Goal: Transaction & Acquisition: Purchase product/service

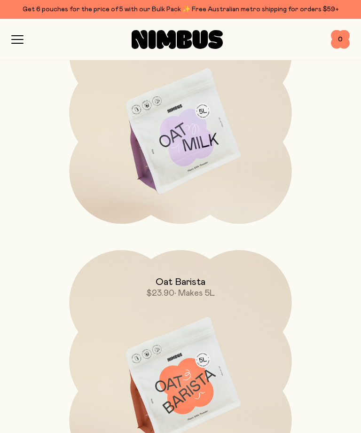
scroll to position [1080, 0]
click at [173, 184] on img at bounding box center [180, 132] width 222 height 261
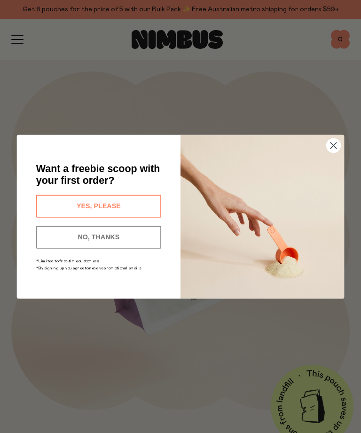
click at [340, 145] on circle "Close dialog" at bounding box center [334, 145] width 14 height 14
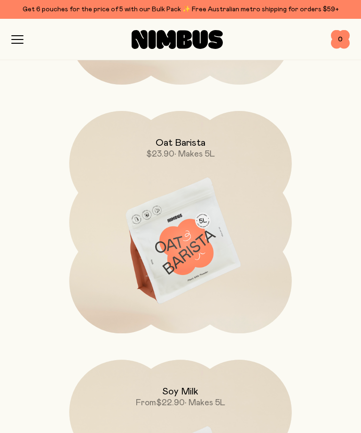
scroll to position [1221, 0]
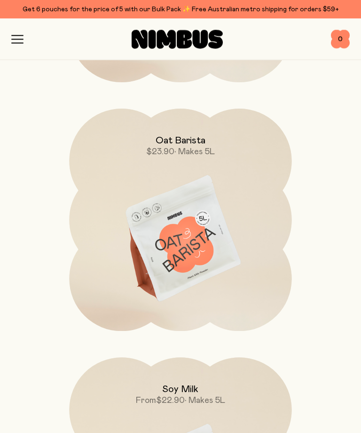
click at [98, 244] on img at bounding box center [180, 239] width 222 height 261
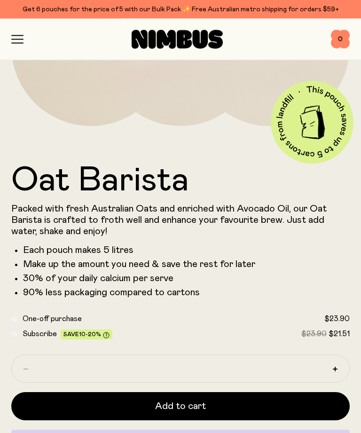
scroll to position [284, 0]
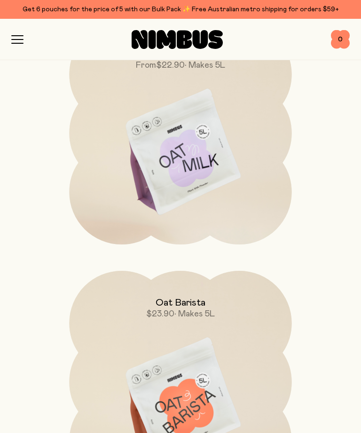
scroll to position [1039, 0]
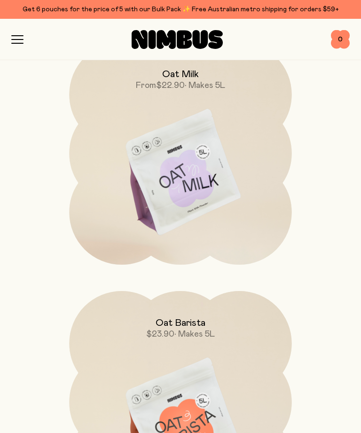
click at [185, 174] on img at bounding box center [180, 172] width 222 height 261
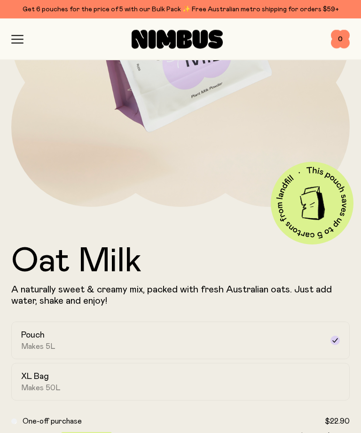
scroll to position [203, 0]
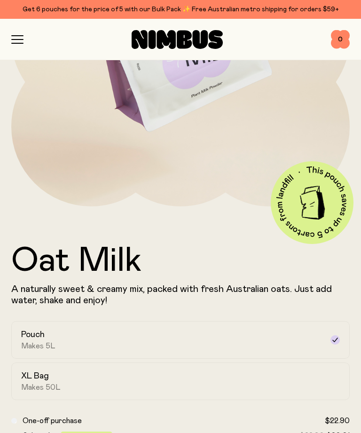
click at [32, 377] on h2 "XL Bag" at bounding box center [35, 375] width 28 height 11
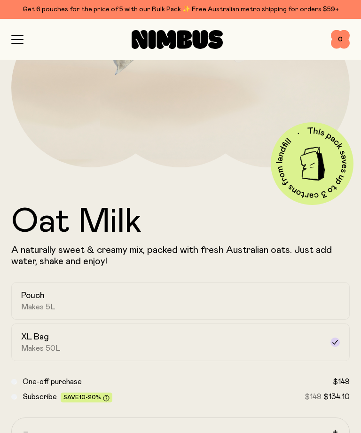
scroll to position [259, 0]
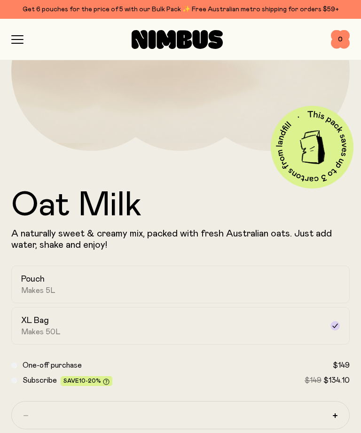
click at [21, 290] on span "Makes 5L" at bounding box center [38, 290] width 34 height 9
